Goal: Check status: Check status

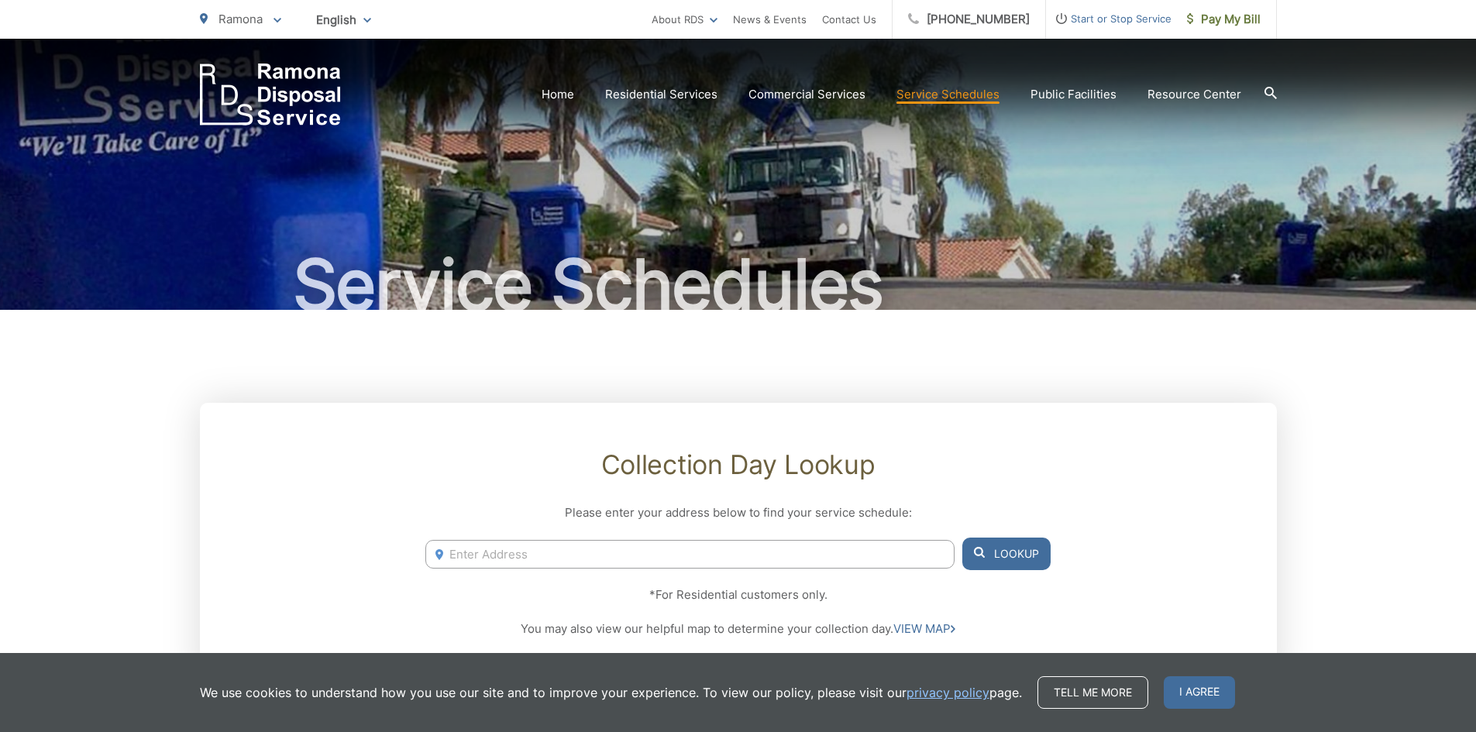
click at [555, 559] on input "Enter Address" at bounding box center [689, 554] width 528 height 29
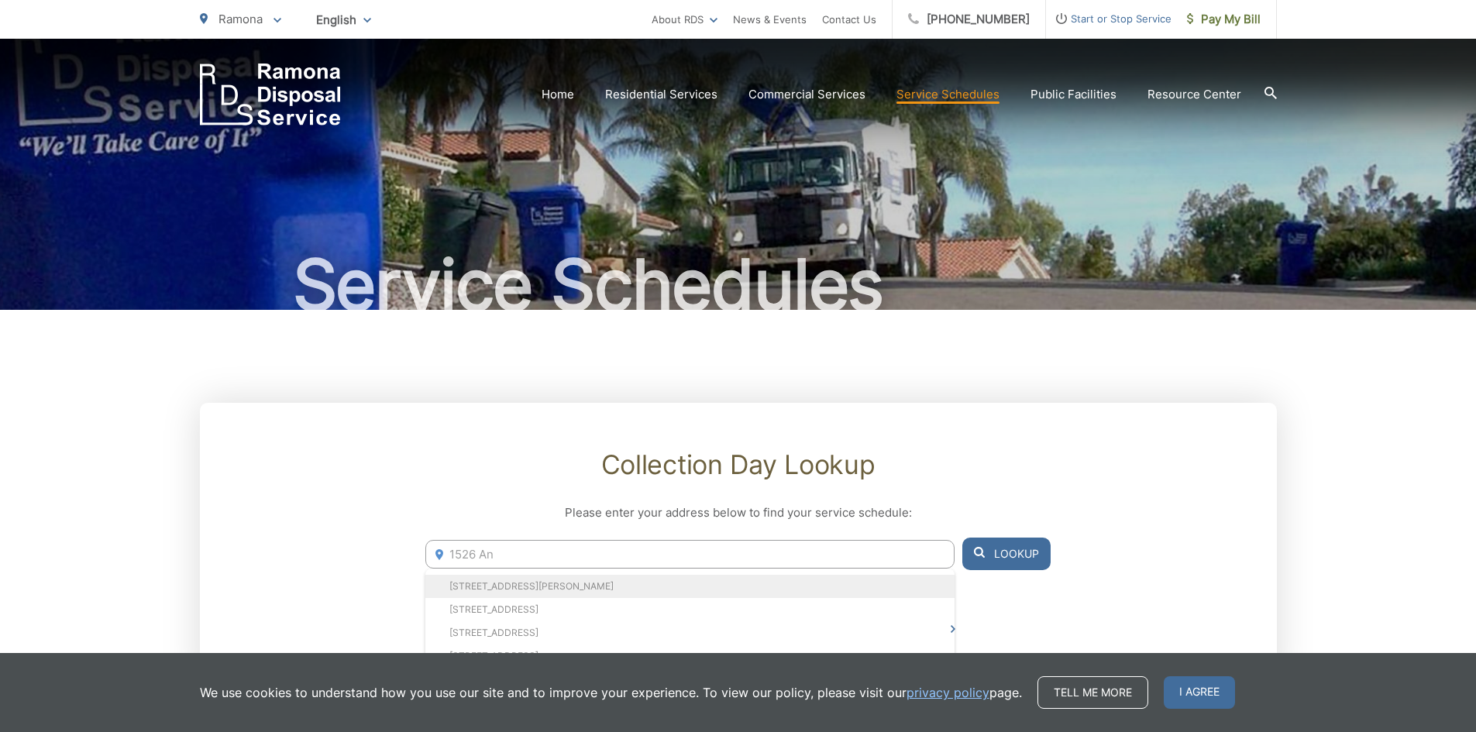
click at [483, 586] on li "[STREET_ADDRESS][PERSON_NAME]" at bounding box center [689, 586] width 528 height 23
type input "[STREET_ADDRESS][PERSON_NAME]"
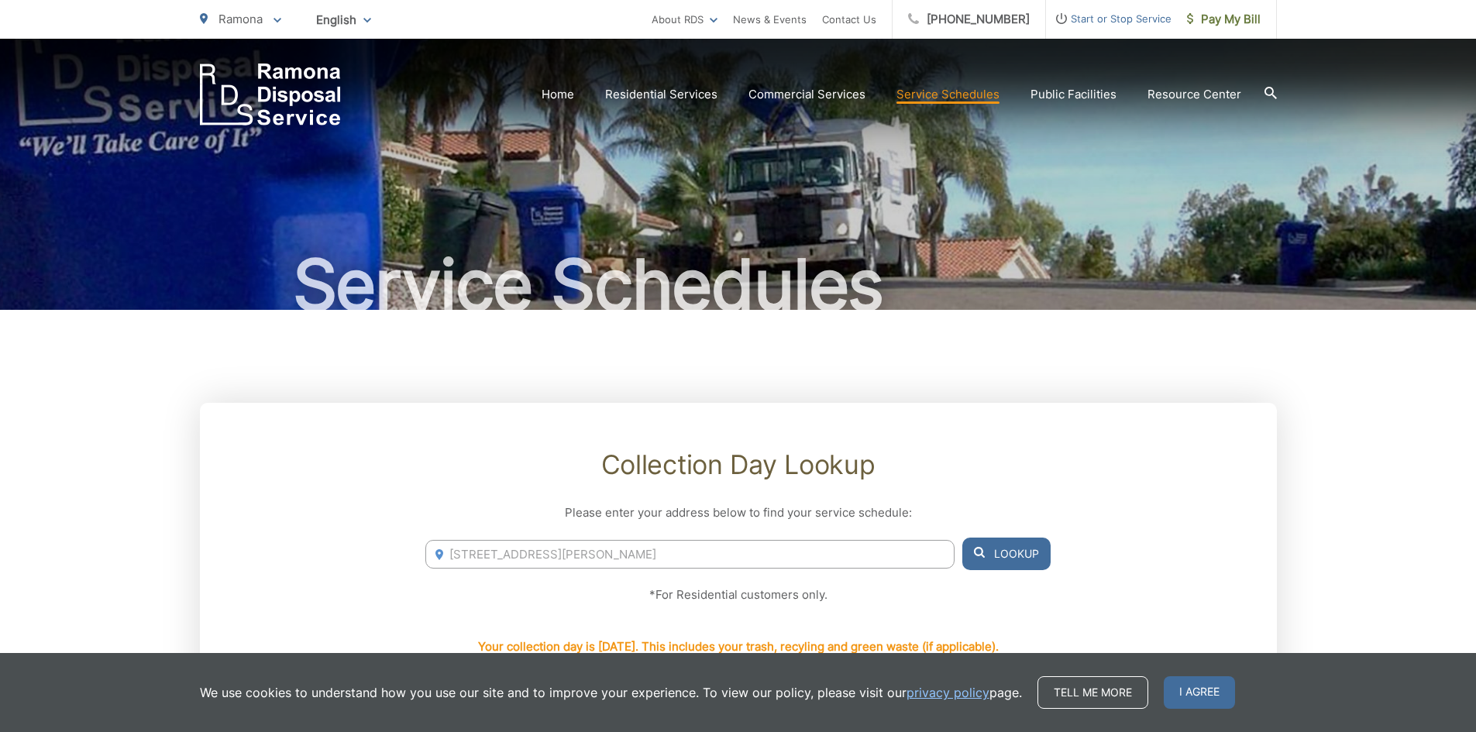
click at [1017, 554] on button "Lookup" at bounding box center [1006, 554] width 88 height 33
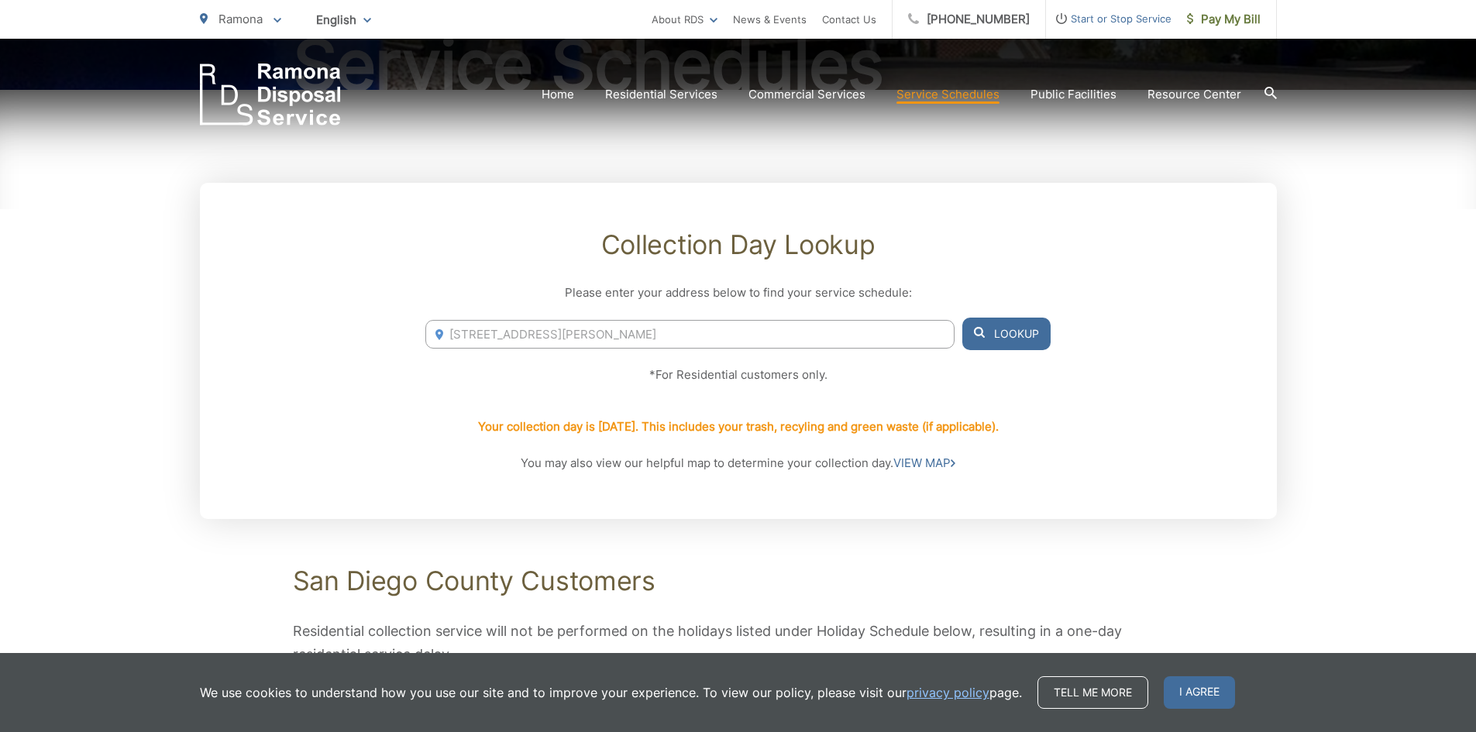
scroll to position [310, 0]
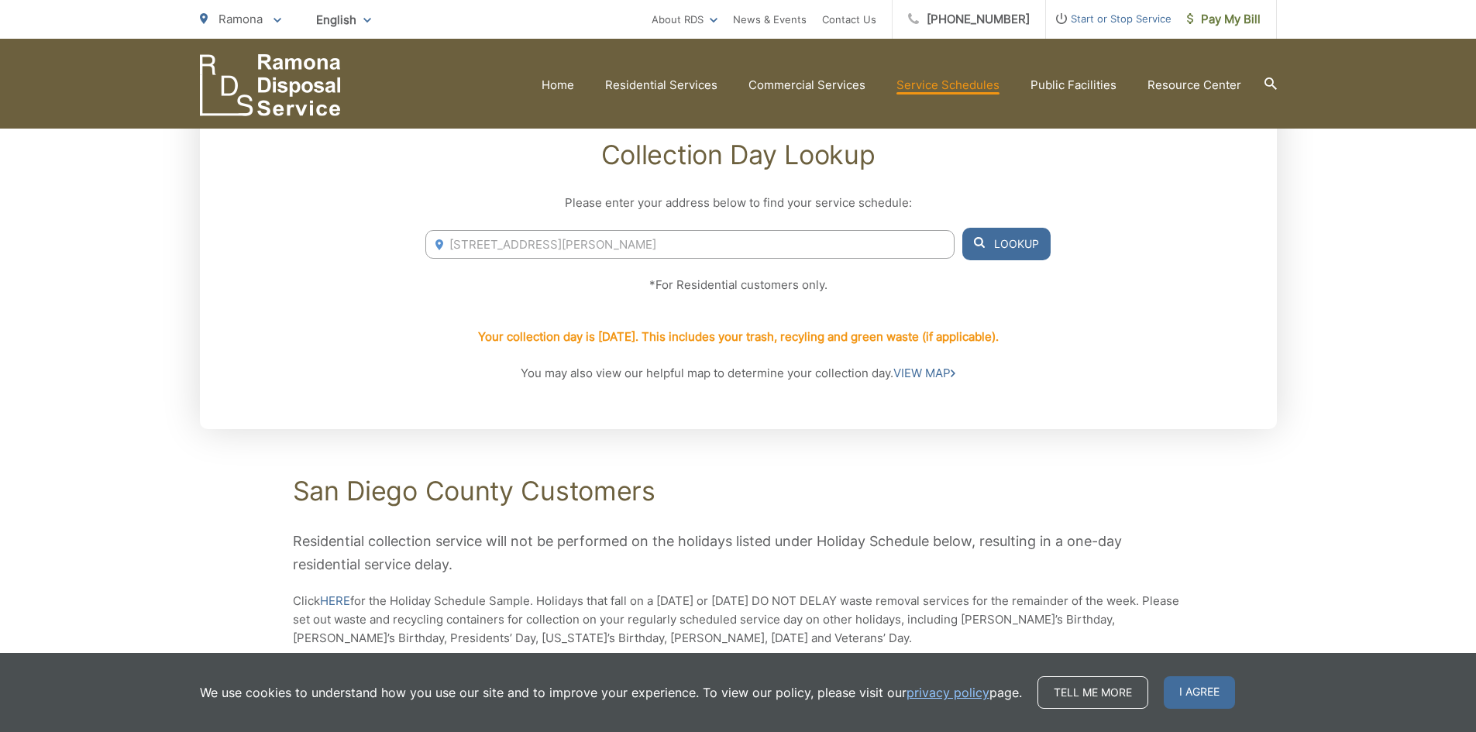
click at [945, 89] on link "Service Schedules" at bounding box center [947, 85] width 103 height 19
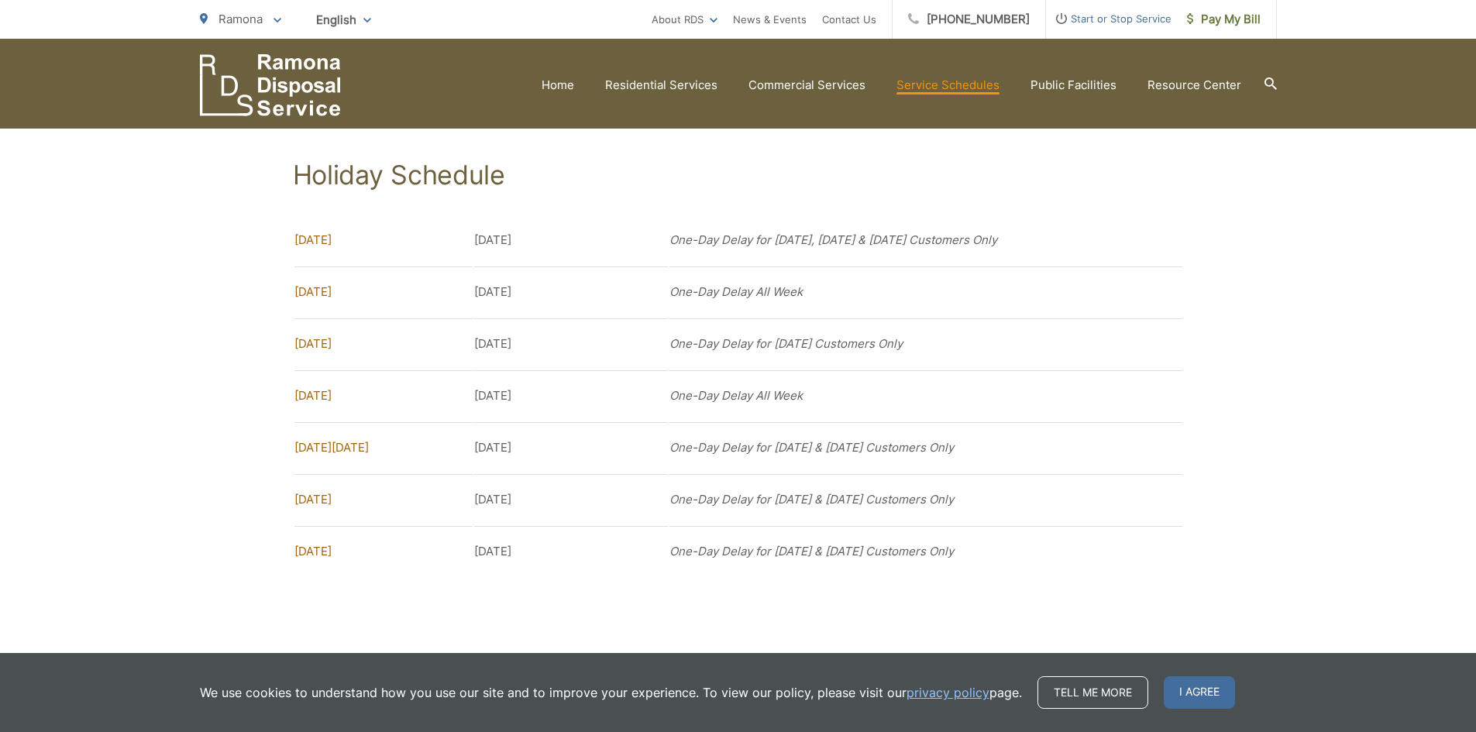
scroll to position [1162, 0]
